Goal: Navigation & Orientation: Find specific page/section

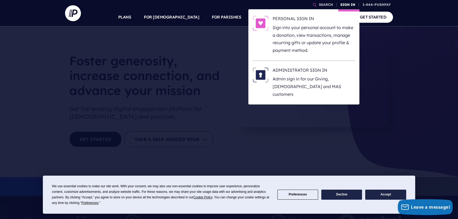
click at [345, 6] on link "SIGN IN" at bounding box center [347, 4] width 19 height 9
click at [293, 68] on h6 "ADMINISTRATOR SIGN IN" at bounding box center [313, 71] width 82 height 8
click at [313, 68] on h6 "ADMINISTRATOR SIGN IN" at bounding box center [313, 71] width 82 height 8
